Goal: Task Accomplishment & Management: Use online tool/utility

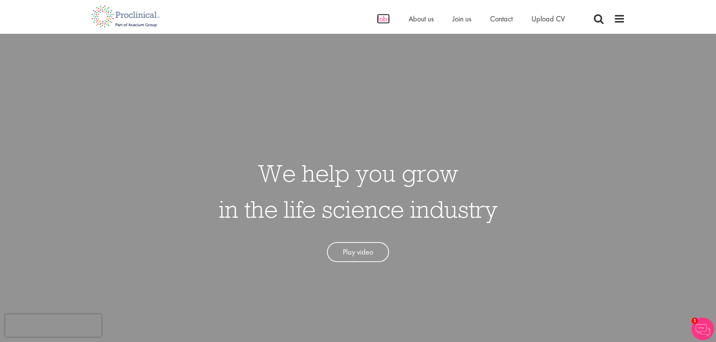
click at [382, 21] on span "Jobs" at bounding box center [383, 19] width 13 height 10
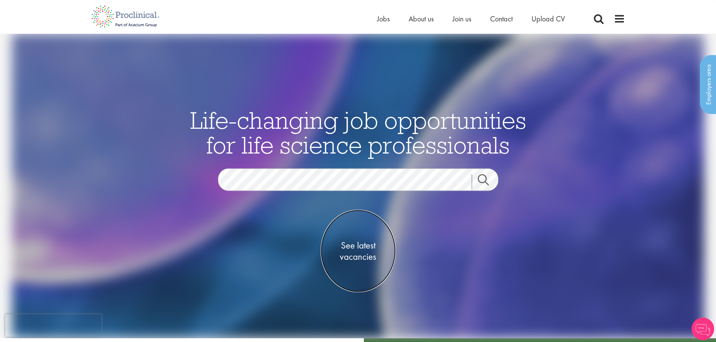
click at [353, 254] on span "See latest vacancies" at bounding box center [358, 251] width 75 height 23
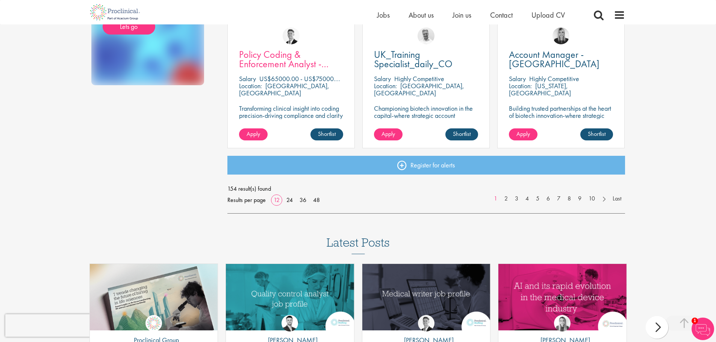
scroll to position [564, 0]
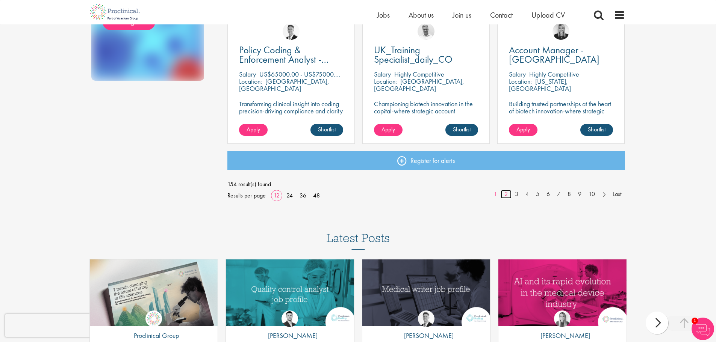
click at [505, 195] on link "2" at bounding box center [506, 194] width 11 height 9
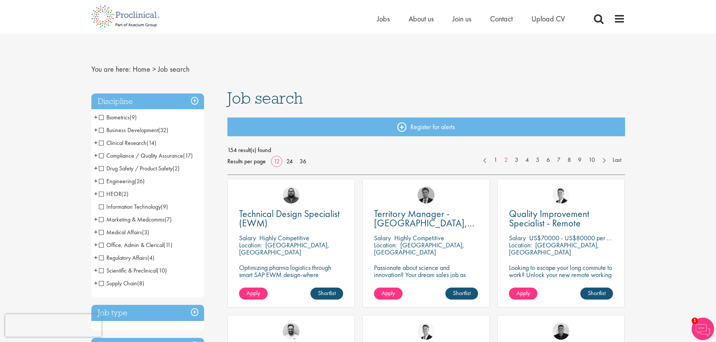
click at [100, 142] on span "Clinical Research" at bounding box center [123, 143] width 48 height 8
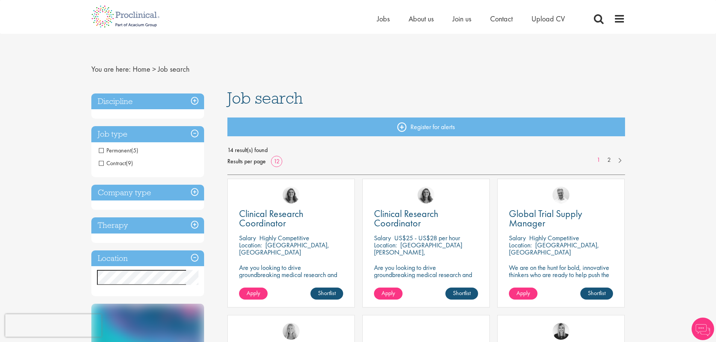
click at [194, 100] on h3 "Discipline" at bounding box center [147, 102] width 113 height 16
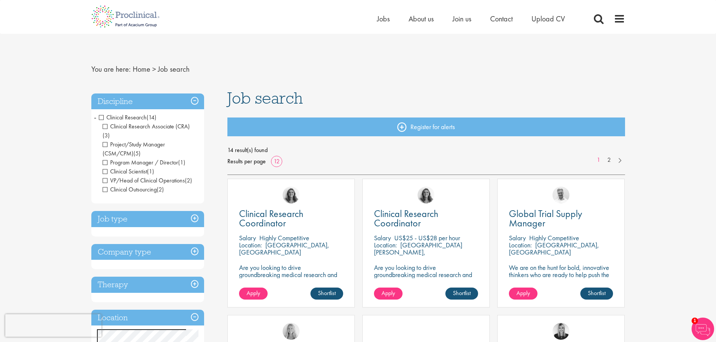
click at [101, 117] on span "Clinical Research" at bounding box center [123, 117] width 48 height 8
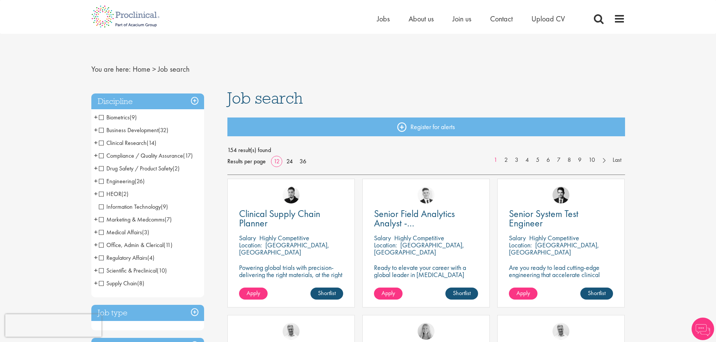
click at [102, 154] on span "Compliance / Quality Assurance" at bounding box center [141, 156] width 84 height 8
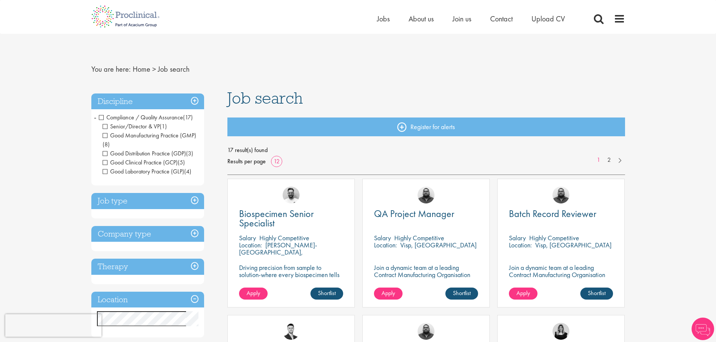
click at [194, 200] on h3 "Job type" at bounding box center [147, 201] width 113 height 16
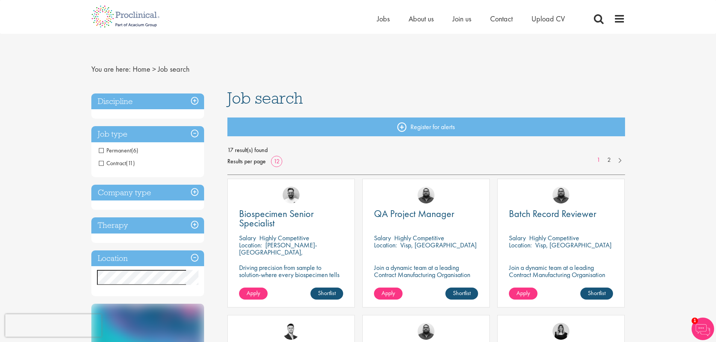
click at [101, 152] on span "Permanent" at bounding box center [115, 151] width 32 height 8
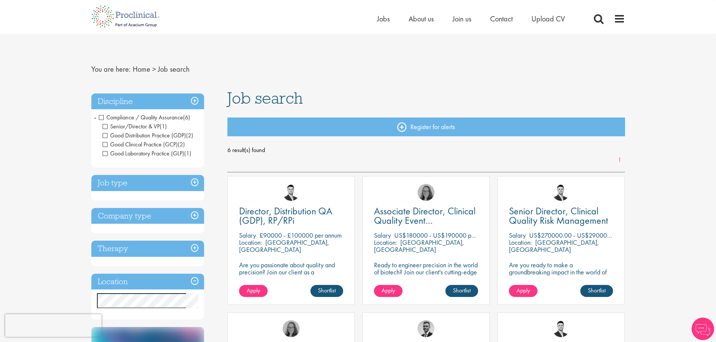
click at [195, 183] on h3 "Job type" at bounding box center [147, 183] width 113 height 16
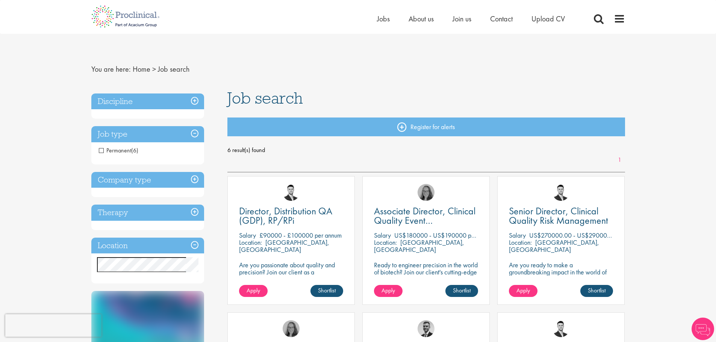
click at [195, 180] on h3 "Company type" at bounding box center [147, 180] width 113 height 16
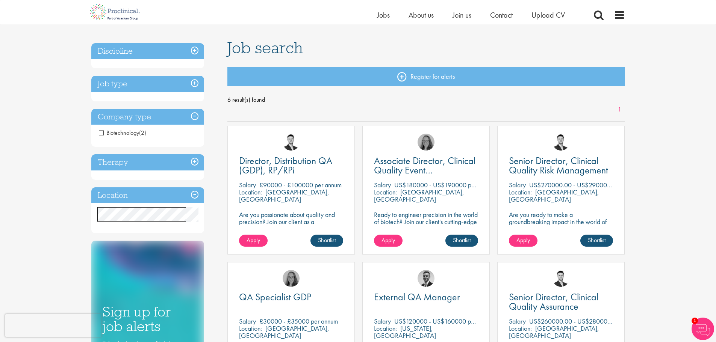
scroll to position [113, 0]
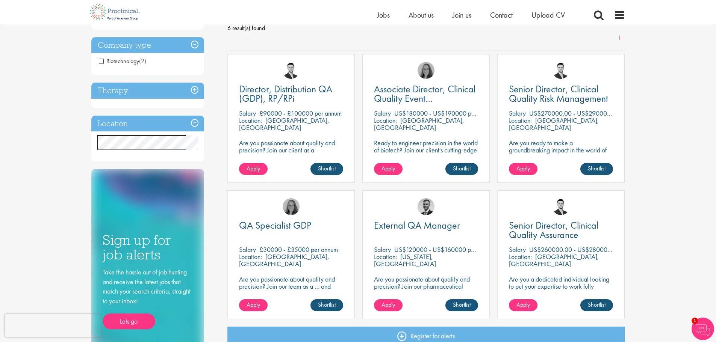
click at [195, 89] on h3 "Therapy" at bounding box center [147, 91] width 113 height 16
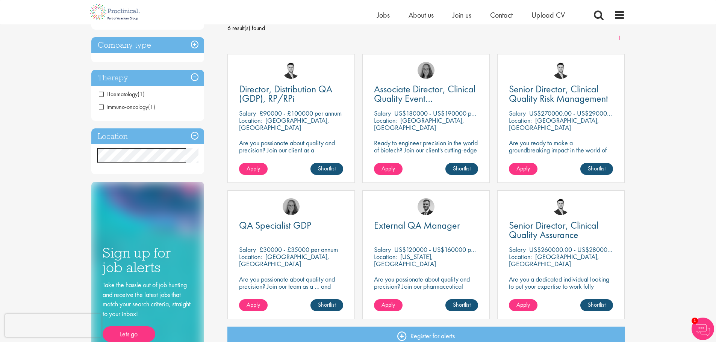
click at [196, 80] on h3 "Therapy" at bounding box center [147, 78] width 113 height 16
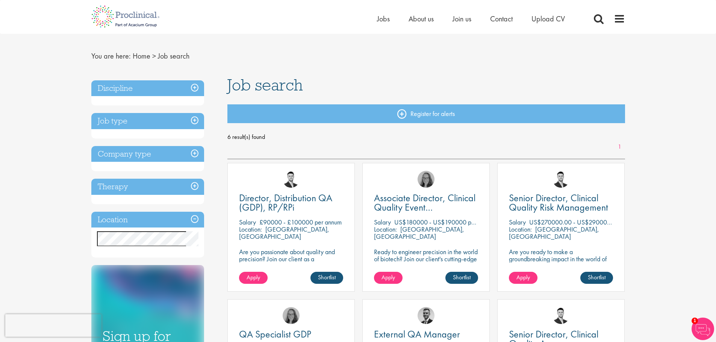
scroll to position [0, 0]
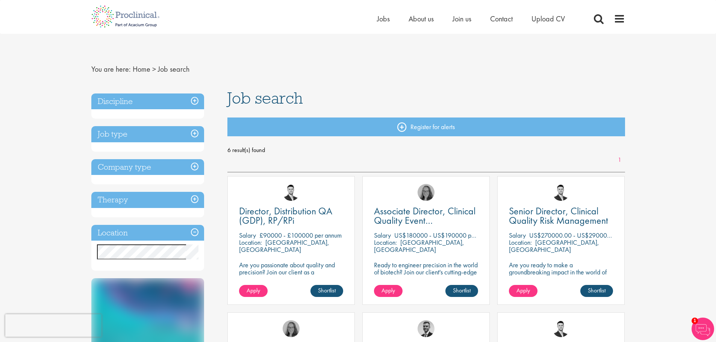
click at [194, 100] on h3 "Discipline" at bounding box center [147, 102] width 113 height 16
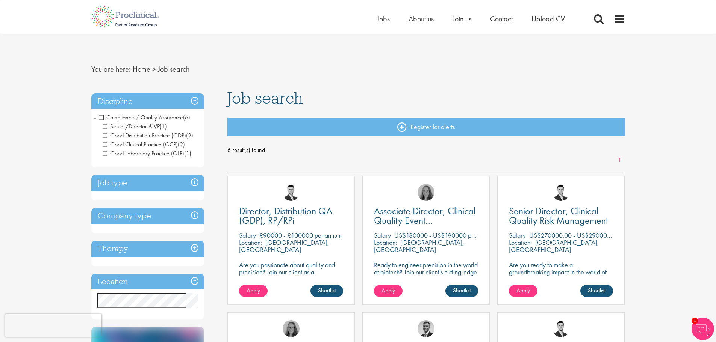
click at [102, 119] on span "Compliance / Quality Assurance" at bounding box center [141, 117] width 84 height 8
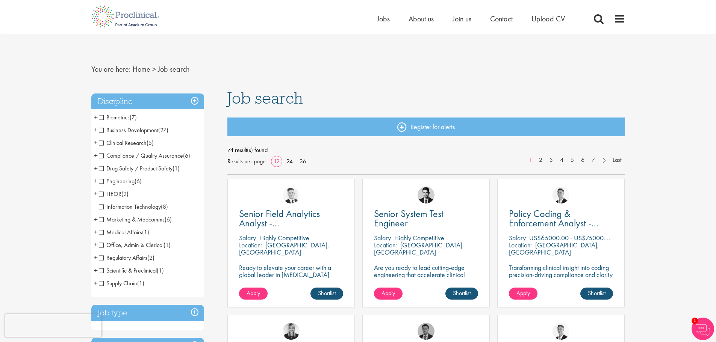
click at [94, 142] on span "+" at bounding box center [96, 142] width 4 height 11
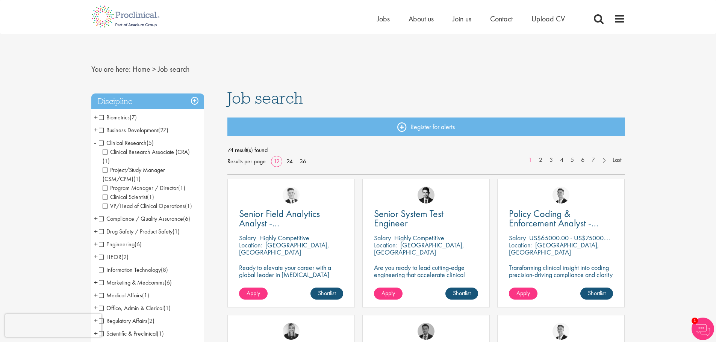
click at [106, 193] on span "Clinical Scientist" at bounding box center [125, 197] width 44 height 8
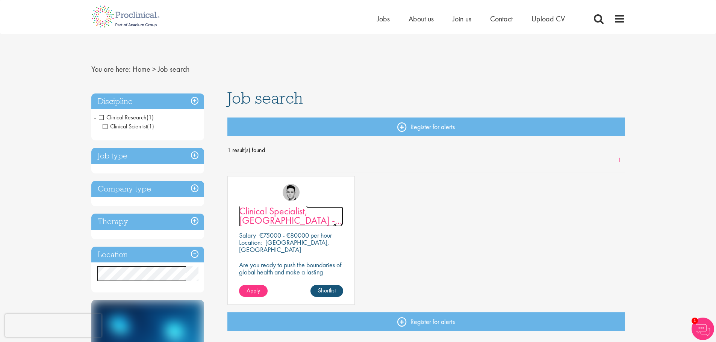
click at [271, 217] on span "Clinical Specialist, [GEOGRAPHIC_DATA] - Cardiac" at bounding box center [290, 221] width 103 height 32
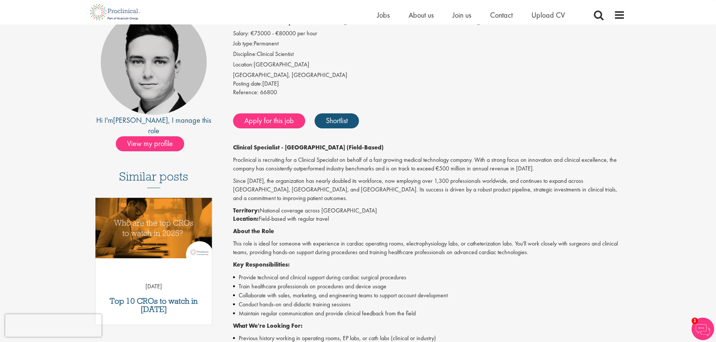
scroll to position [113, 0]
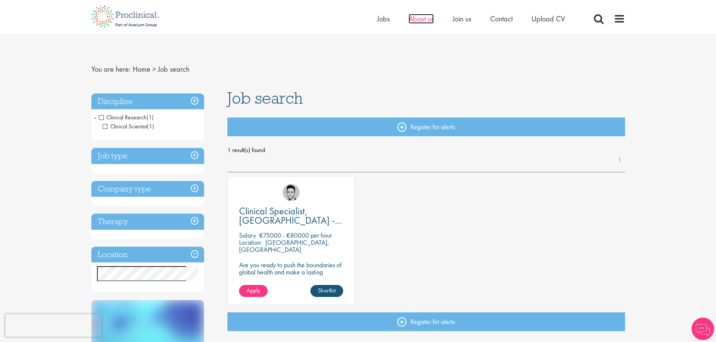
click at [425, 21] on span "About us" at bounding box center [420, 19] width 25 height 10
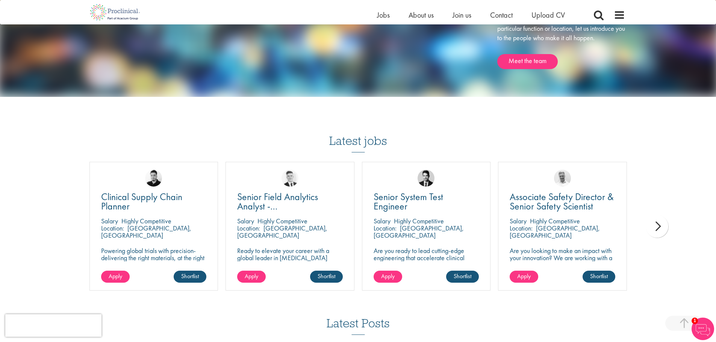
scroll to position [1240, 0]
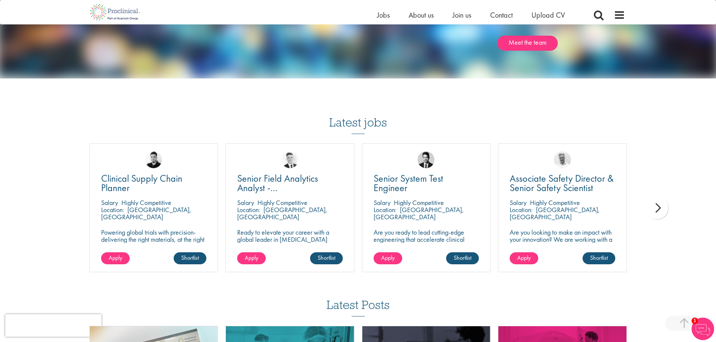
click at [656, 208] on div "next" at bounding box center [657, 208] width 23 height 23
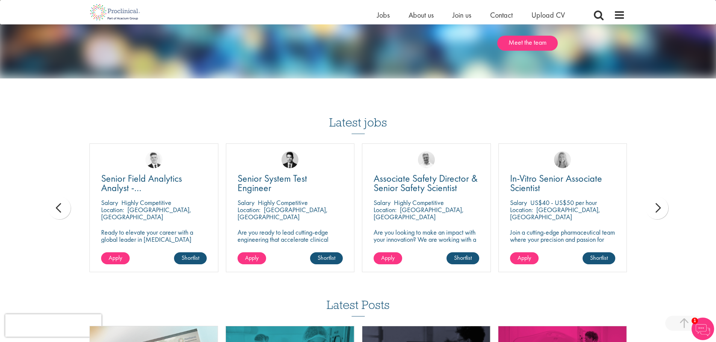
click at [657, 208] on div "next" at bounding box center [657, 208] width 23 height 23
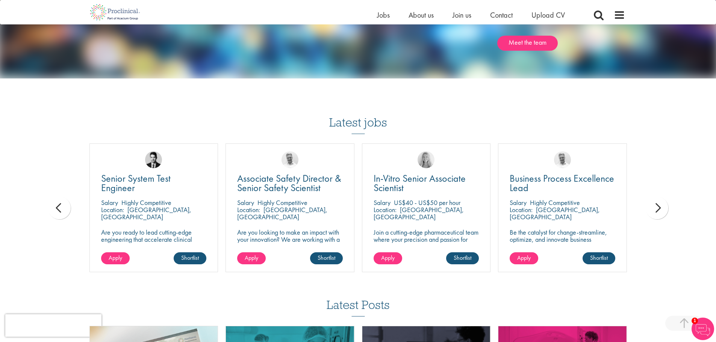
click at [657, 208] on div "next" at bounding box center [657, 208] width 23 height 23
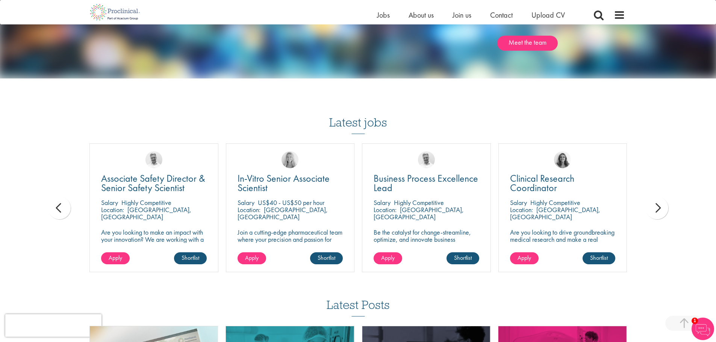
click at [657, 208] on div "next" at bounding box center [657, 208] width 23 height 23
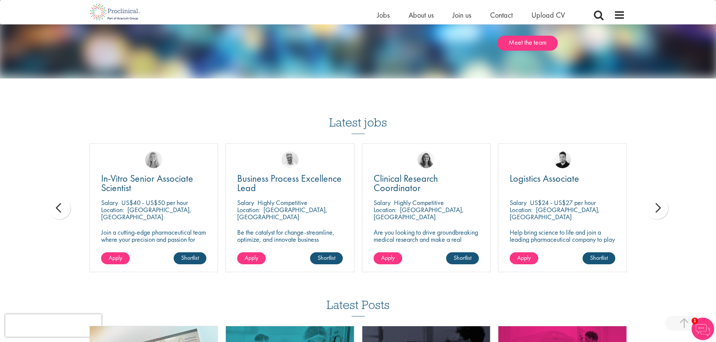
click at [657, 208] on div "next" at bounding box center [657, 208] width 23 height 23
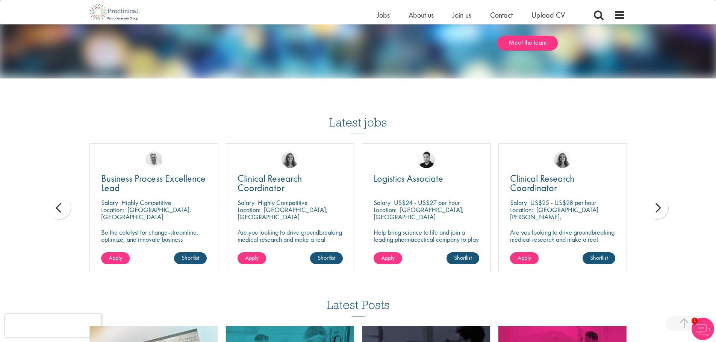
click at [657, 208] on div "next" at bounding box center [657, 208] width 23 height 23
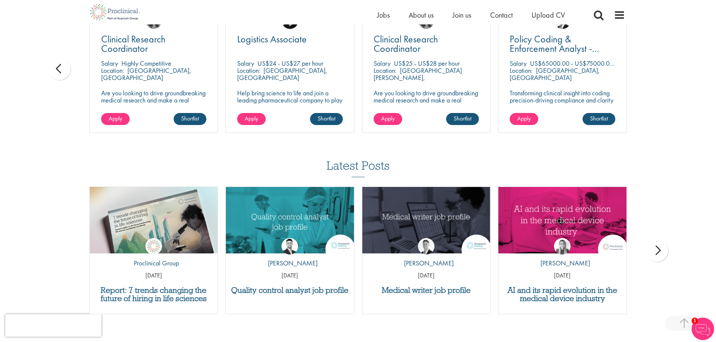
scroll to position [1390, 0]
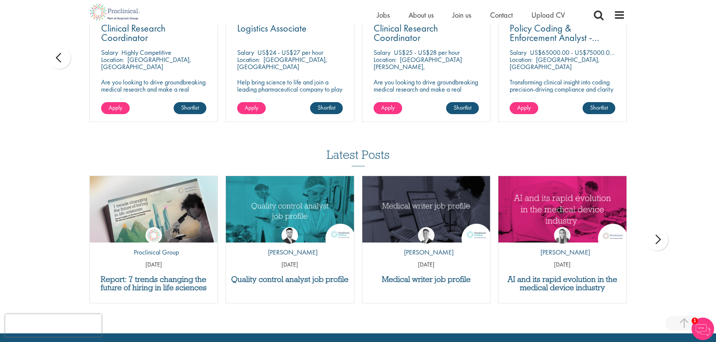
click at [657, 237] on div "next" at bounding box center [657, 239] width 23 height 23
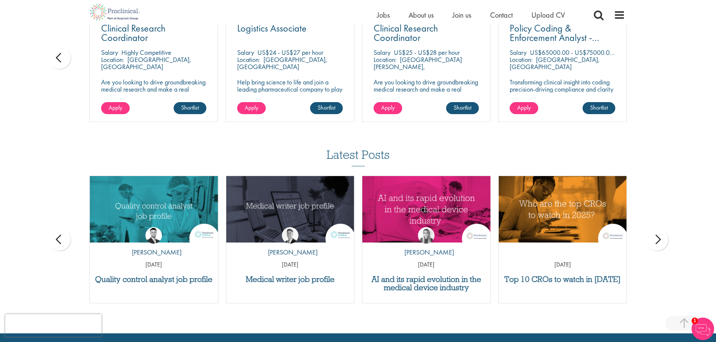
click at [657, 237] on div "next" at bounding box center [657, 239] width 23 height 23
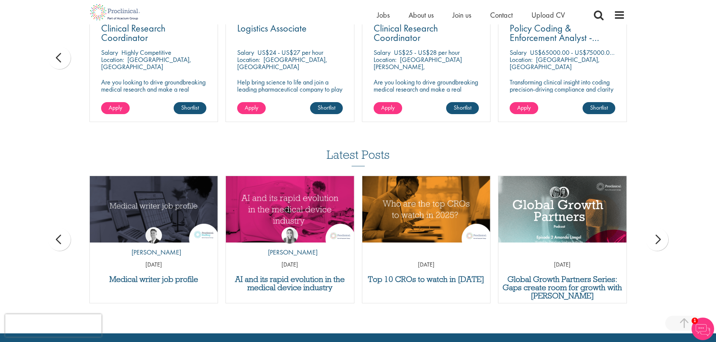
click at [657, 237] on div "next" at bounding box center [657, 239] width 23 height 23
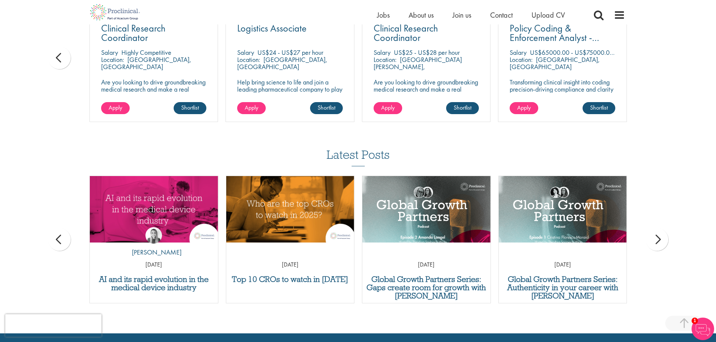
click at [657, 237] on div "next" at bounding box center [657, 239] width 23 height 23
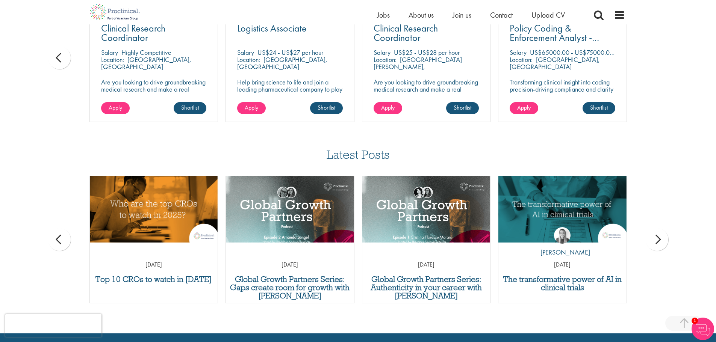
click at [657, 237] on div "next" at bounding box center [657, 239] width 23 height 23
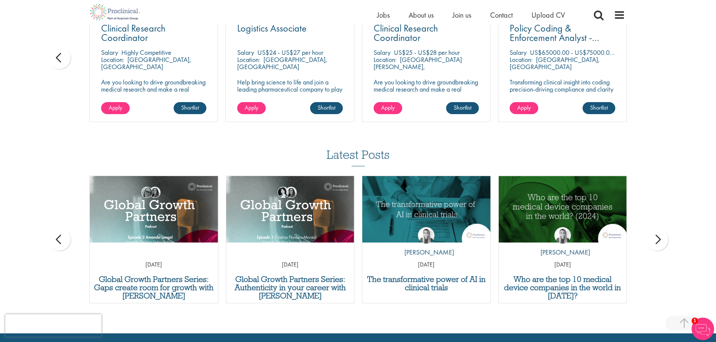
click at [657, 237] on div "next" at bounding box center [657, 239] width 23 height 23
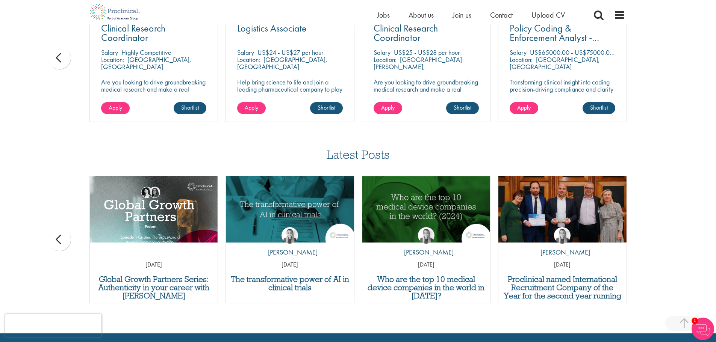
click at [655, 240] on div "Latest Posts Report: 7 trends changing the future of hiring in life sciences by…" at bounding box center [358, 229] width 716 height 163
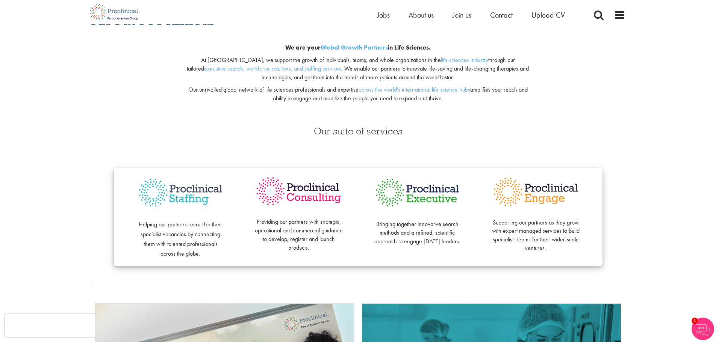
scroll to position [0, 0]
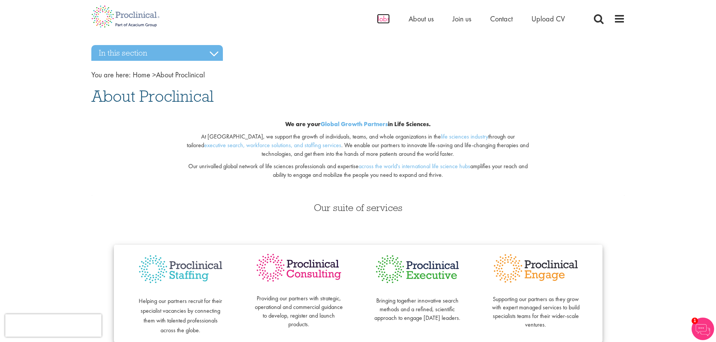
click at [382, 20] on span "Jobs" at bounding box center [383, 19] width 13 height 10
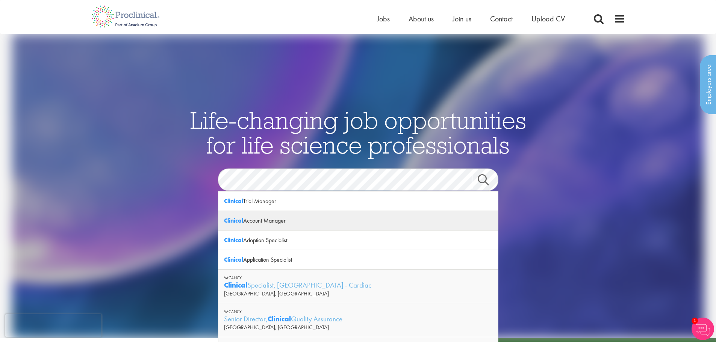
click at [258, 221] on div "Clinical Account Manager" at bounding box center [358, 221] width 280 height 20
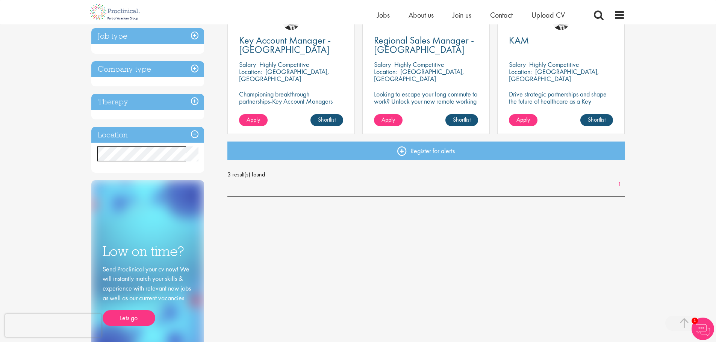
scroll to position [188, 0]
